Goal: Information Seeking & Learning: Learn about a topic

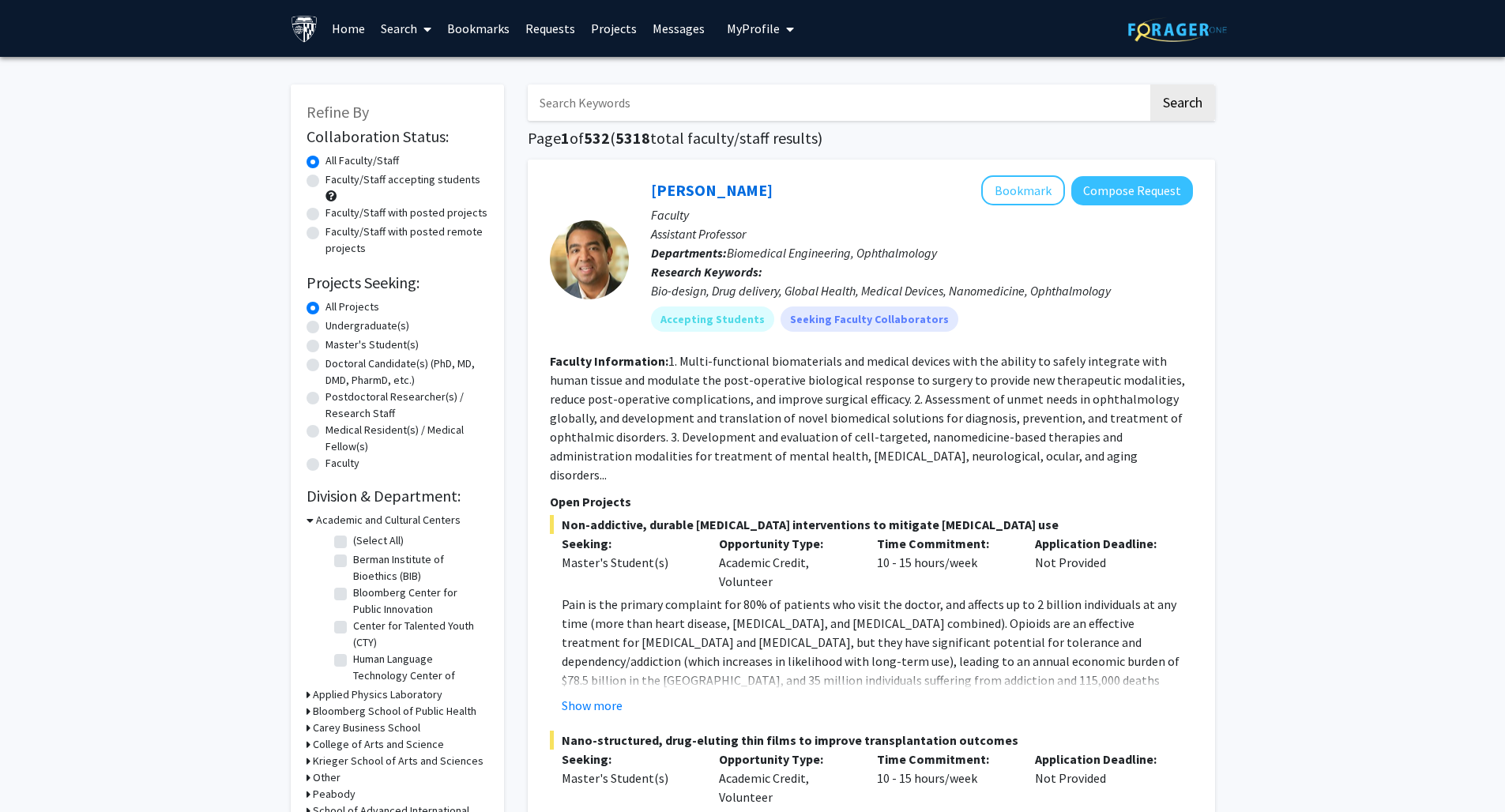
click at [463, 31] on link "Bookmarks" at bounding box center [478, 29] width 78 height 55
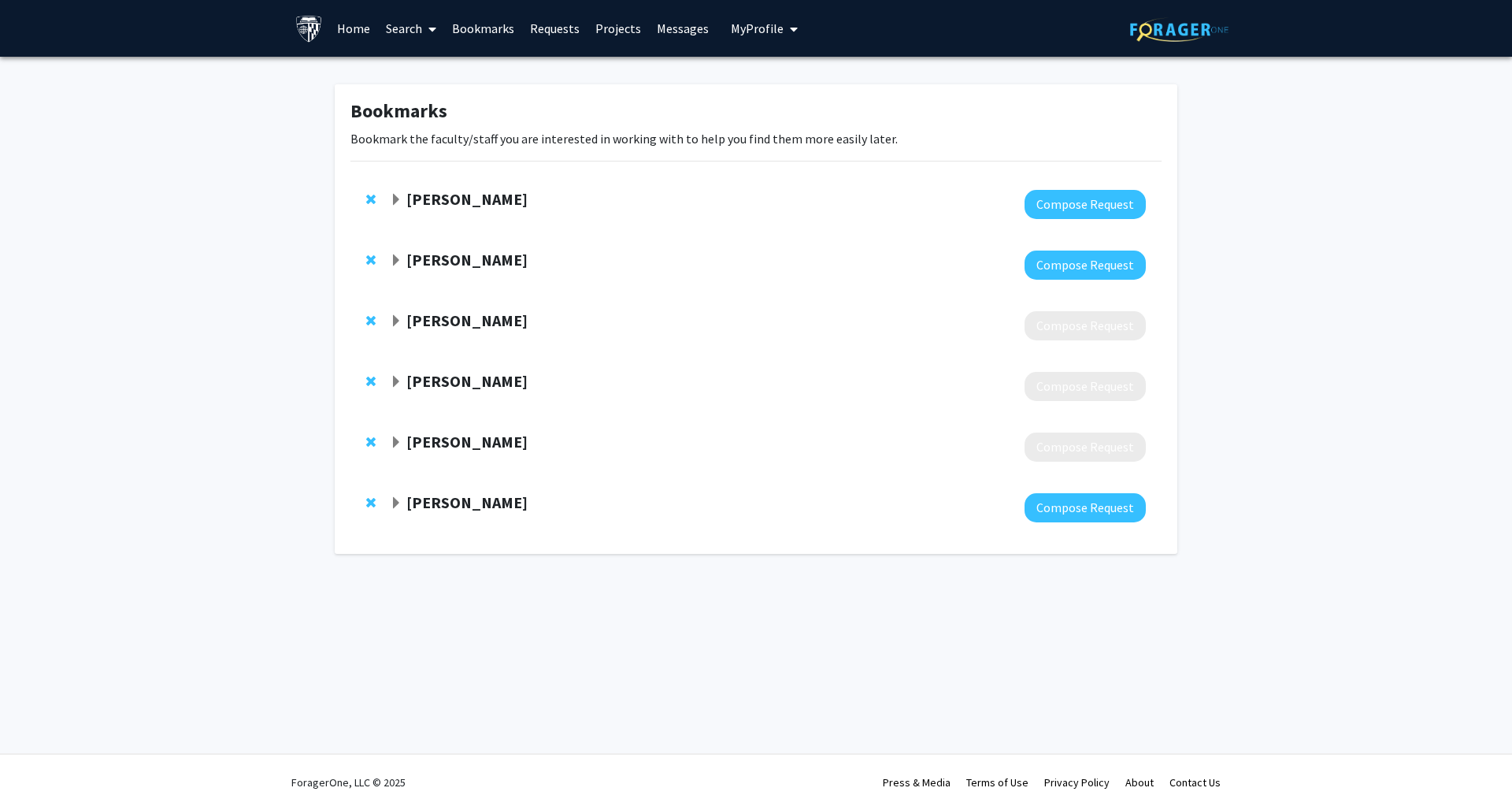
click at [362, 31] on link "Home" at bounding box center [353, 28] width 49 height 55
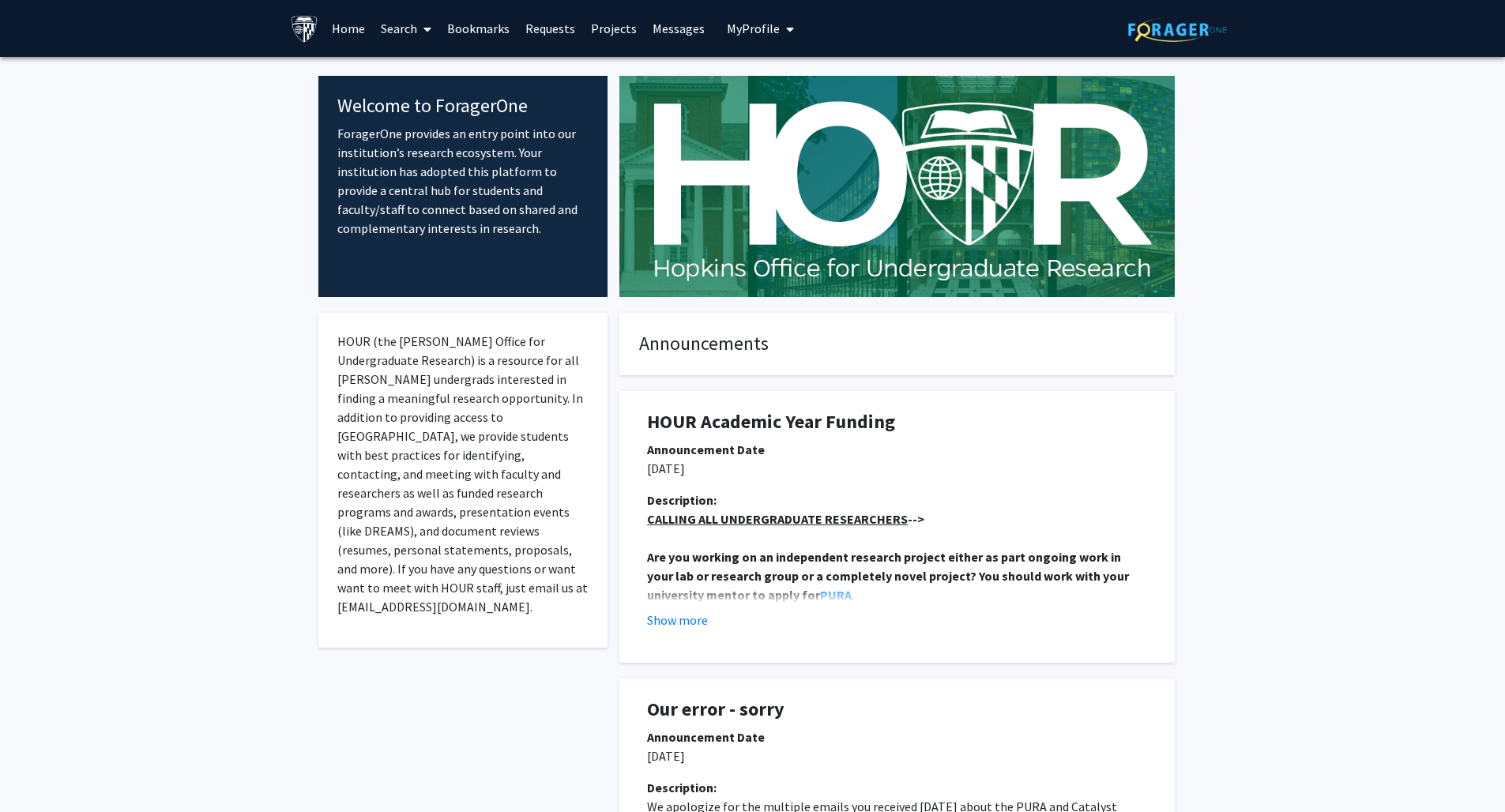
click at [394, 31] on link "Search" at bounding box center [406, 29] width 66 height 55
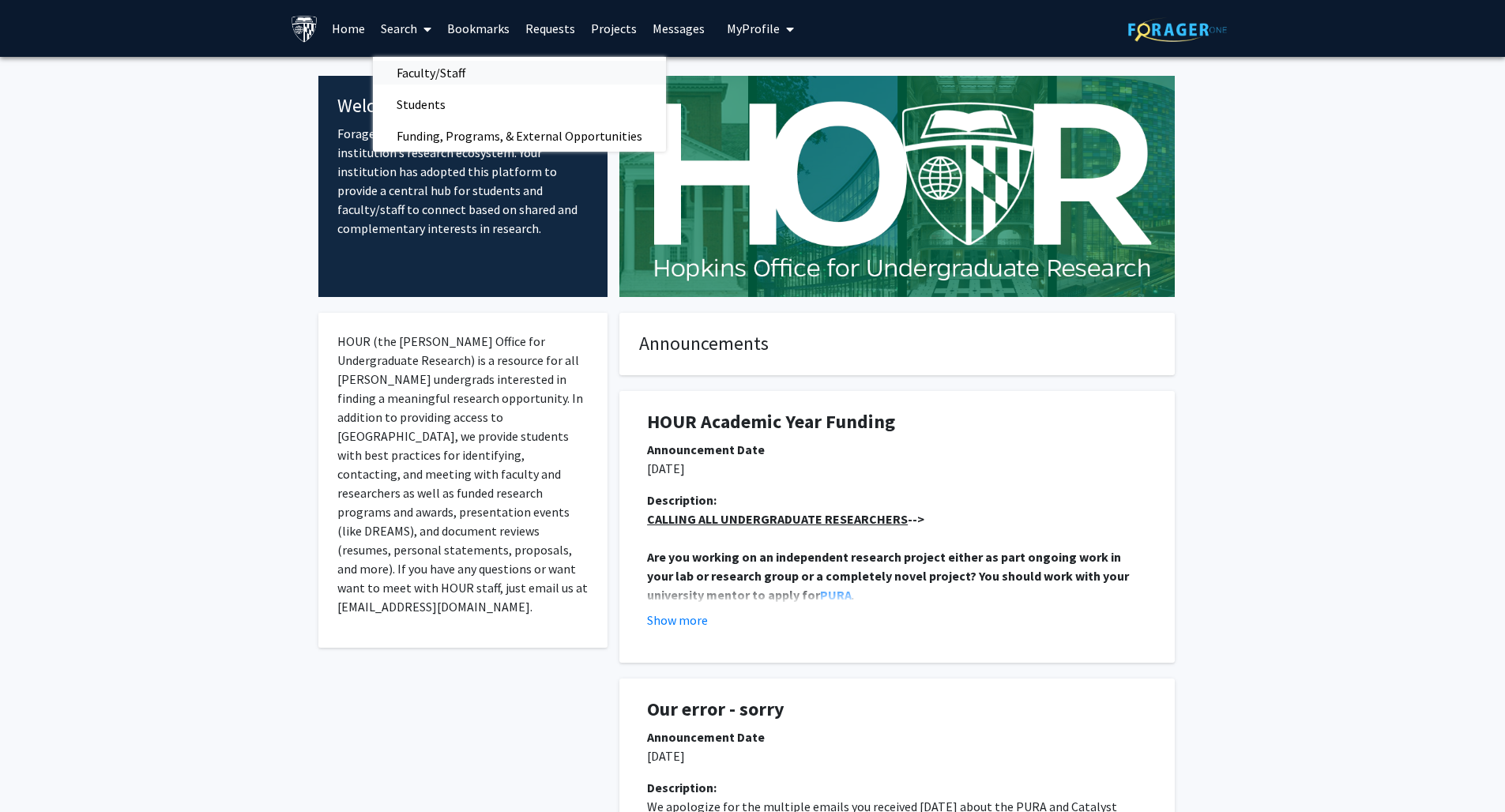
click at [462, 72] on span "Faculty/Staff" at bounding box center [431, 73] width 116 height 31
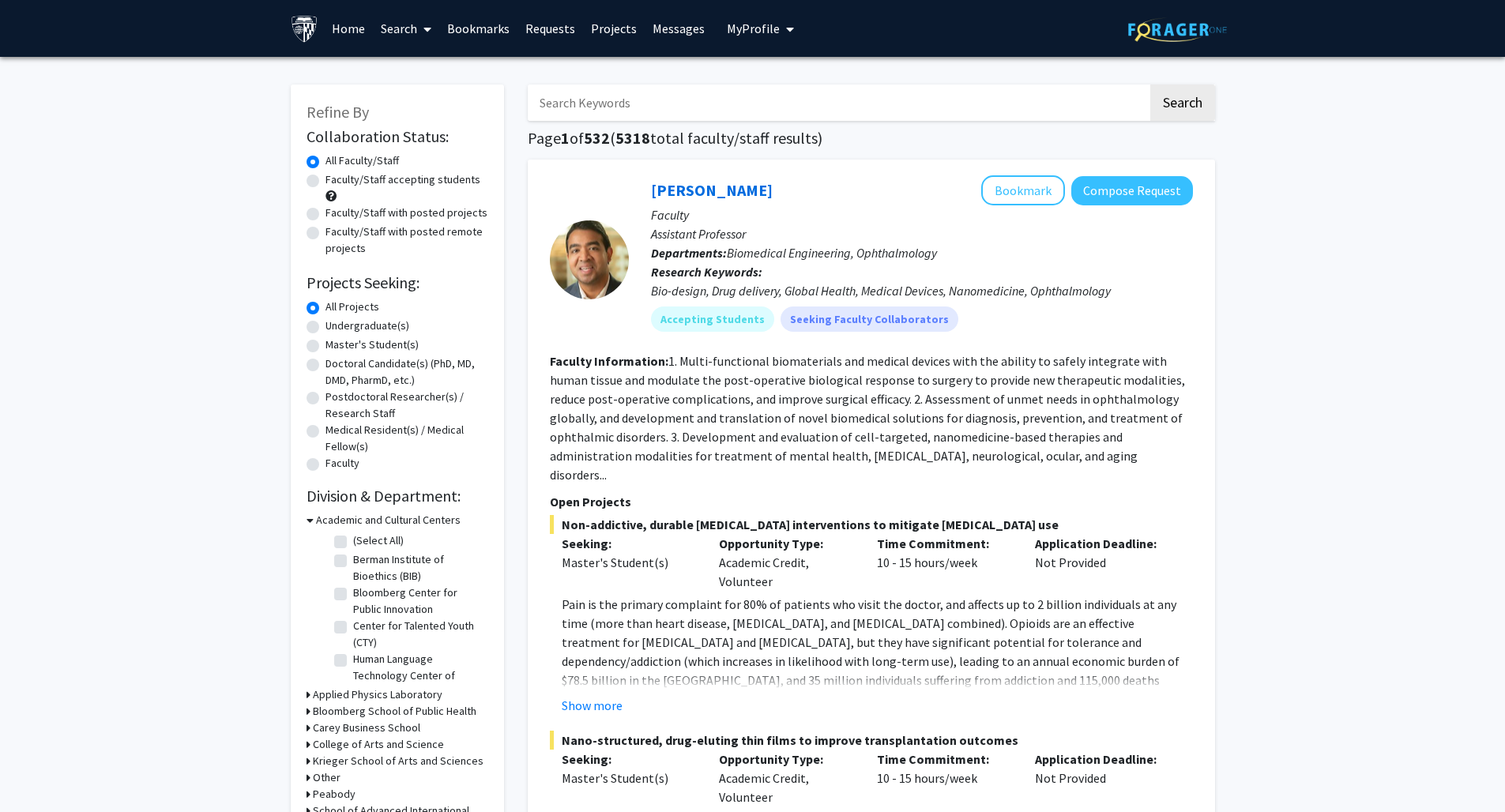
click at [564, 100] on input "Search Keywords" at bounding box center [838, 103] width 620 height 37
type input "fabi"
click at [1181, 105] on button "Search" at bounding box center [1183, 103] width 64 height 37
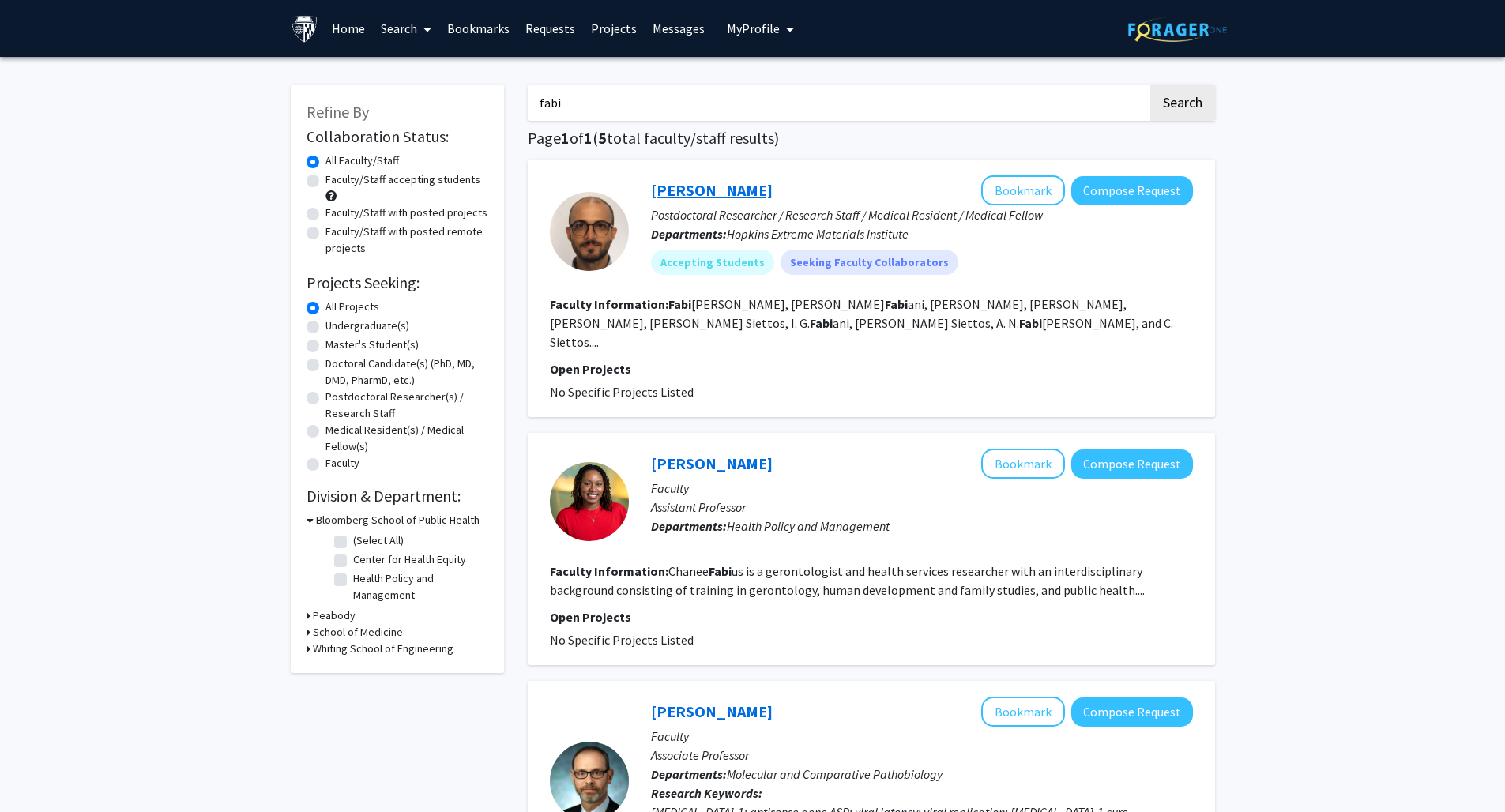
click at [693, 198] on link "[PERSON_NAME]" at bounding box center [712, 189] width 121 height 19
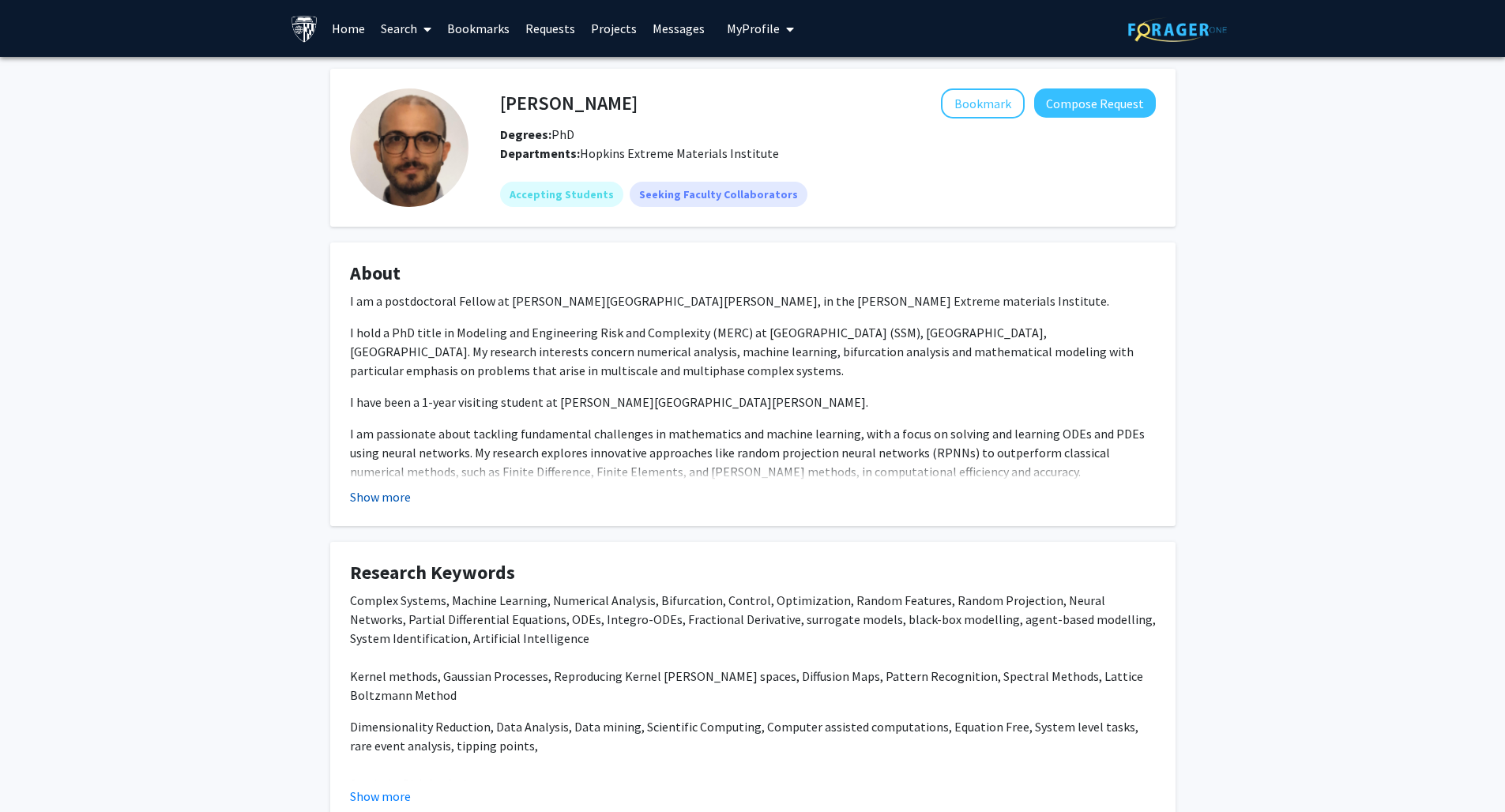
click at [384, 497] on button "Show more" at bounding box center [381, 497] width 61 height 19
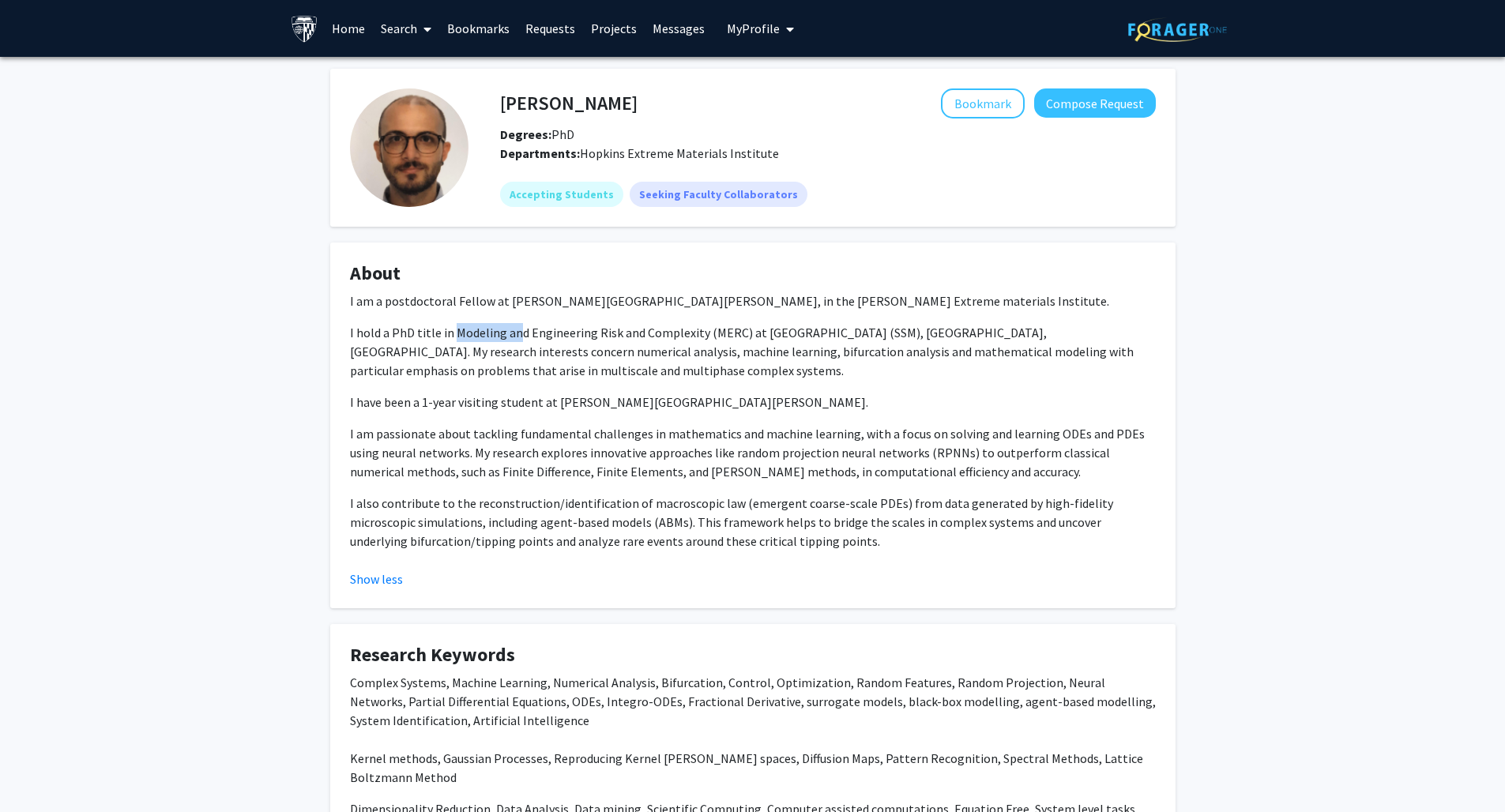
drag, startPoint x: 456, startPoint y: 334, endPoint x: 543, endPoint y: 340, distance: 87.2
click at [523, 336] on p "I hold a PhD title in Modeling and Engineering Risk and Complexity (MERC) at [G…" at bounding box center [753, 351] width 806 height 57
drag, startPoint x: 766, startPoint y: 437, endPoint x: 824, endPoint y: 423, distance: 59.7
click at [814, 427] on p "I am passionate about tackling fundamental challenges in mathematics and machin…" at bounding box center [753, 452] width 806 height 57
drag, startPoint x: 811, startPoint y: 460, endPoint x: 890, endPoint y: 452, distance: 79.4
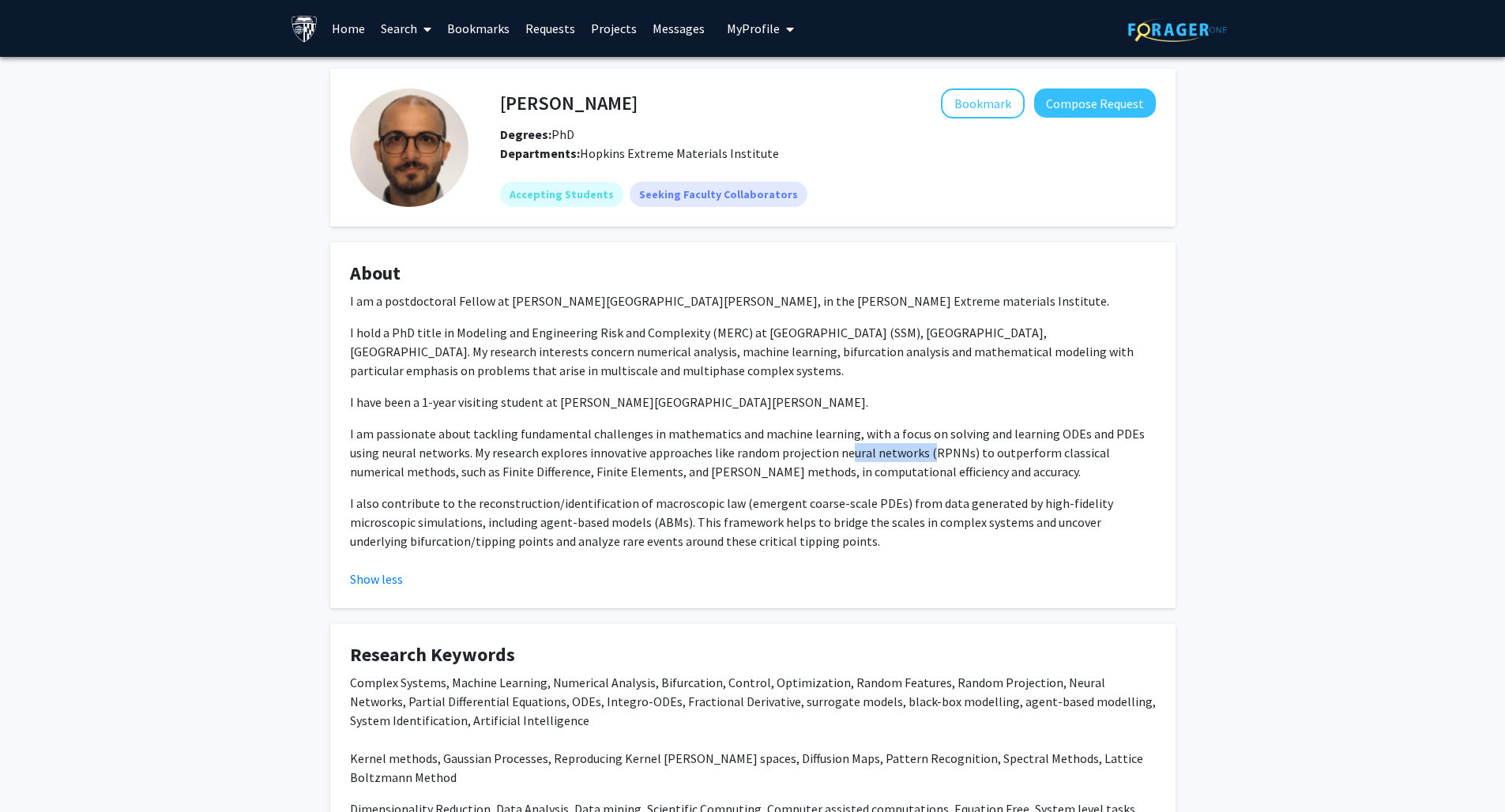
click at [890, 452] on p "I am passionate about tackling fundamental challenges in mathematics and machin…" at bounding box center [753, 452] width 806 height 57
click at [872, 400] on p "I have been a 1-year visiting student at [PERSON_NAME][GEOGRAPHIC_DATA][PERSON_…" at bounding box center [753, 402] width 806 height 19
drag, startPoint x: 380, startPoint y: 303, endPoint x: 488, endPoint y: 306, distance: 108.0
click at [488, 306] on p "I am a postdoctoral Fellow at [PERSON_NAME][GEOGRAPHIC_DATA][PERSON_NAME], in t…" at bounding box center [753, 301] width 806 height 19
